Goal: Register for event/course

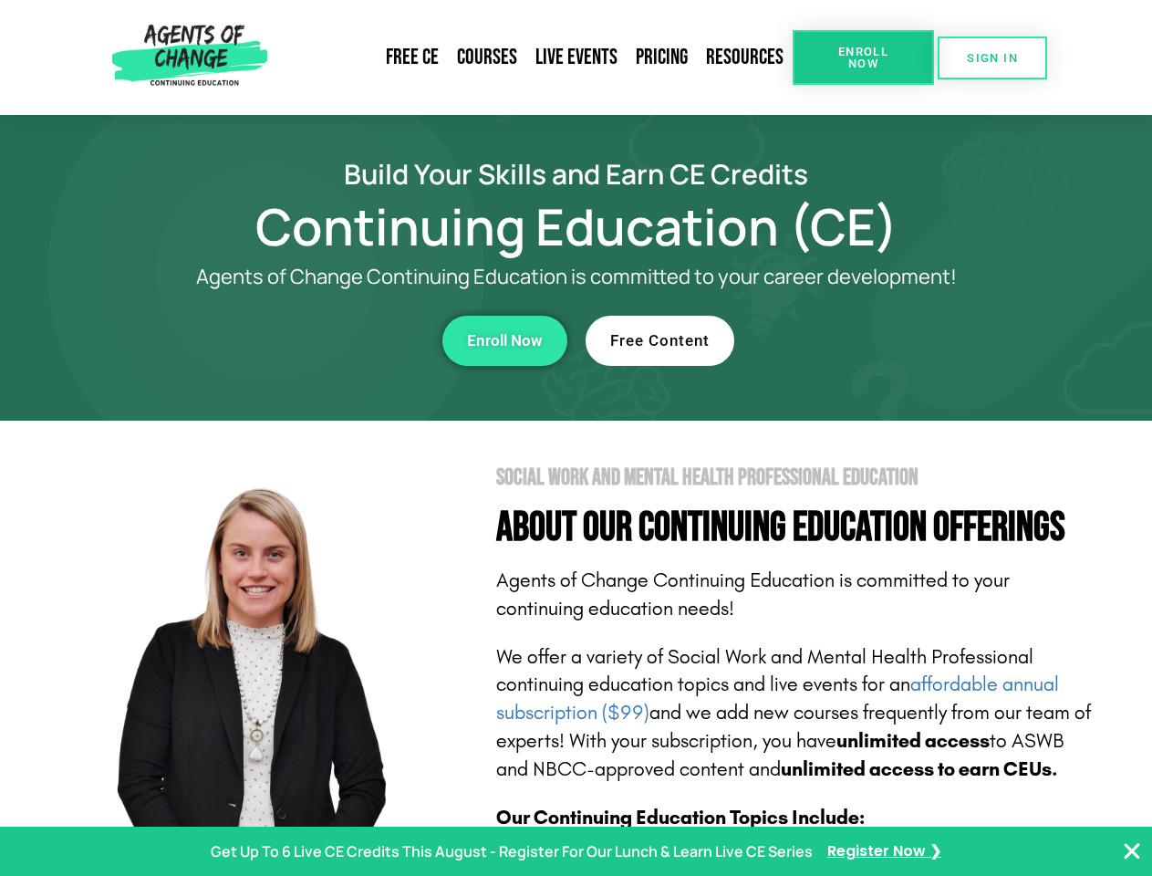
click at [576, 438] on section "Social Work and Mental Health Professional Education About Our Continuing Educa…" at bounding box center [576, 804] width 1152 height 767
click at [863, 57] on span "Enroll Now" at bounding box center [863, 58] width 83 height 24
click at [993, 57] on span "SIGN IN" at bounding box center [992, 58] width 51 height 12
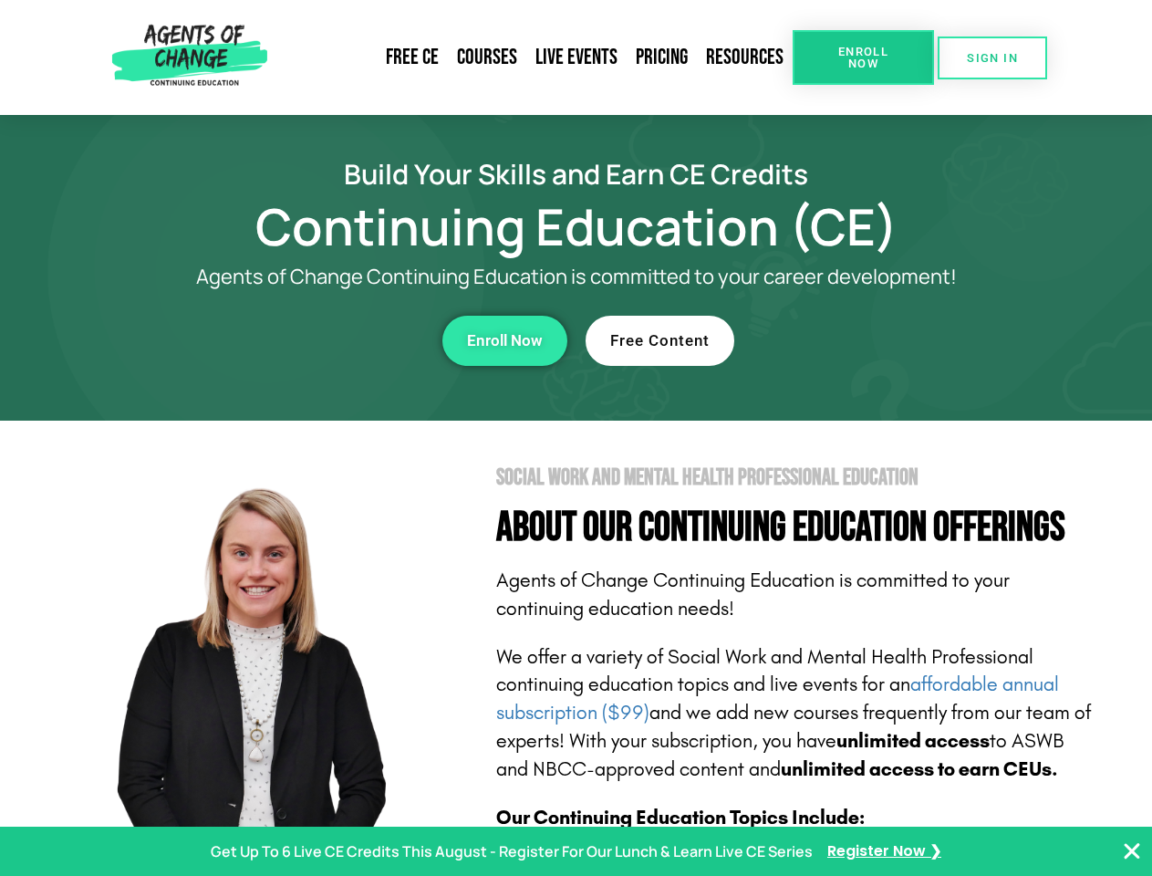
click at [317, 340] on div "Enroll Now" at bounding box center [317, 341] width 502 height 50
click at [505, 340] on span "Enroll Now" at bounding box center [505, 341] width 76 height 16
